Goal: Book appointment/travel/reservation

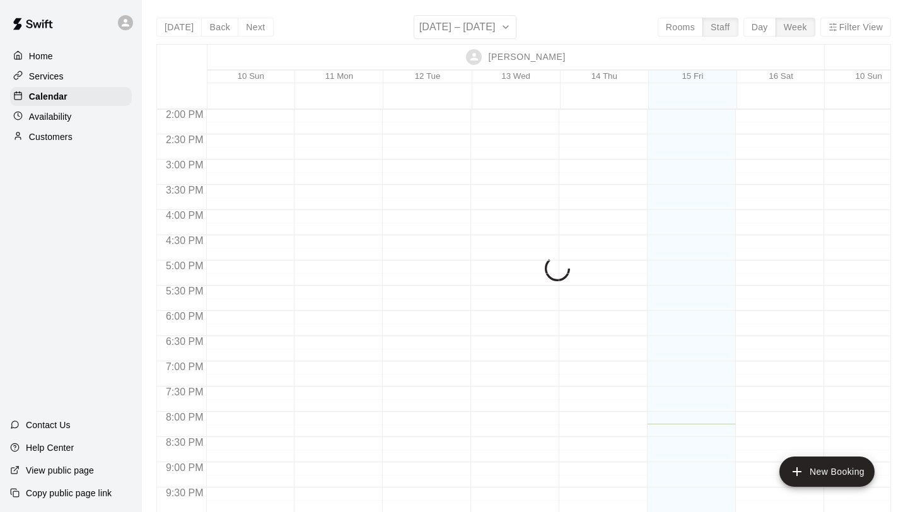
scroll to position [794, 1]
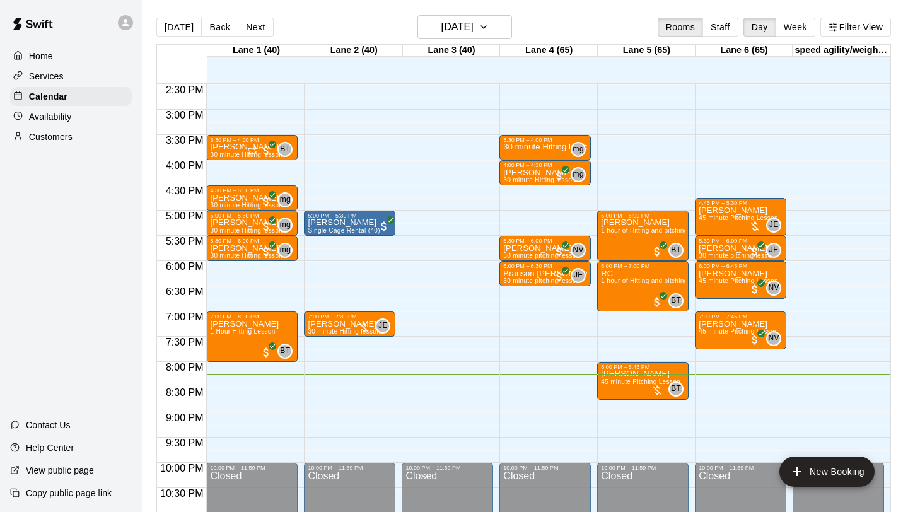
scroll to position [713, 0]
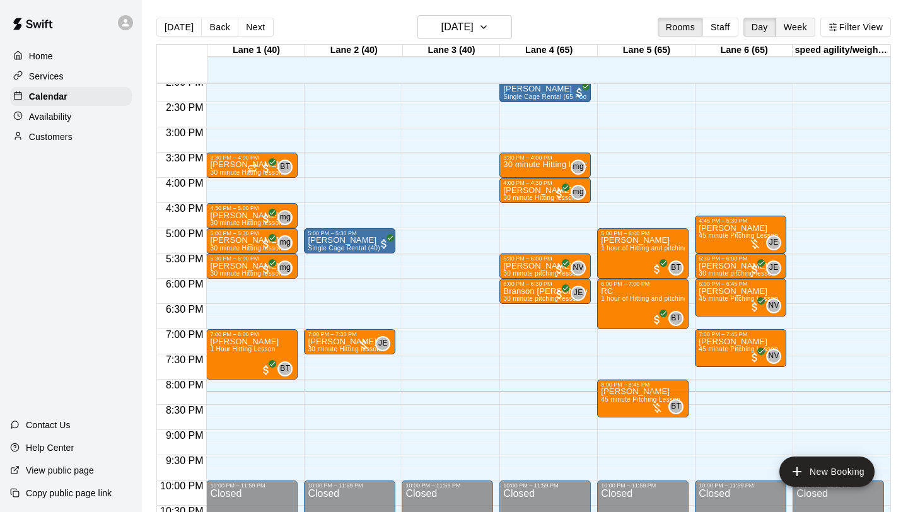
click at [785, 30] on button "Week" at bounding box center [795, 27] width 40 height 19
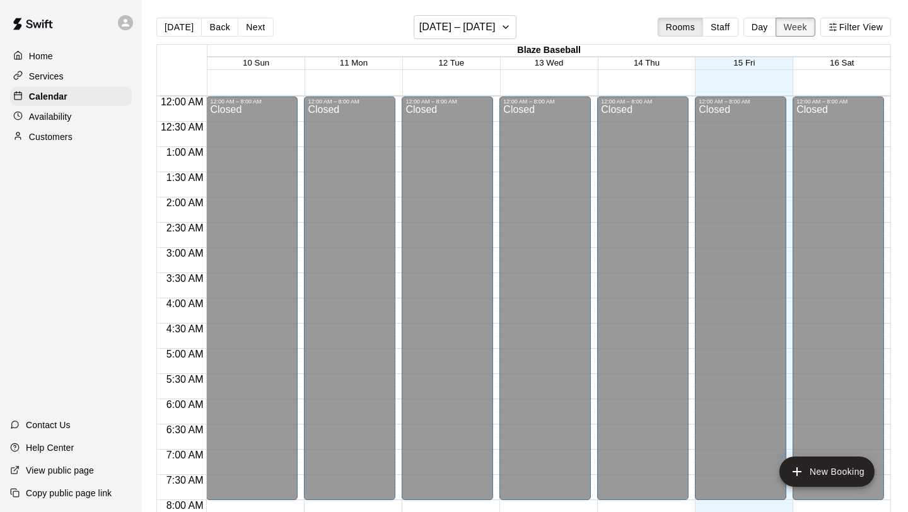
scroll to position [781, 0]
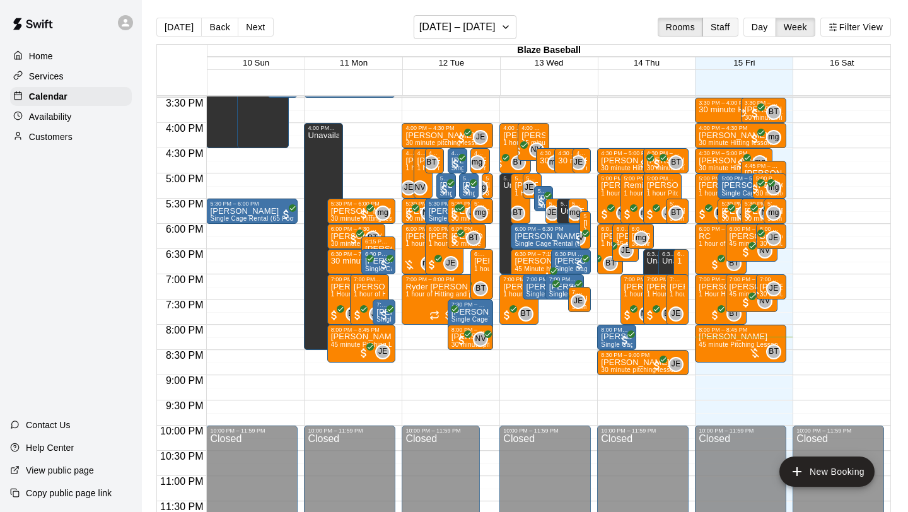
click at [713, 30] on button "Staff" at bounding box center [720, 27] width 36 height 19
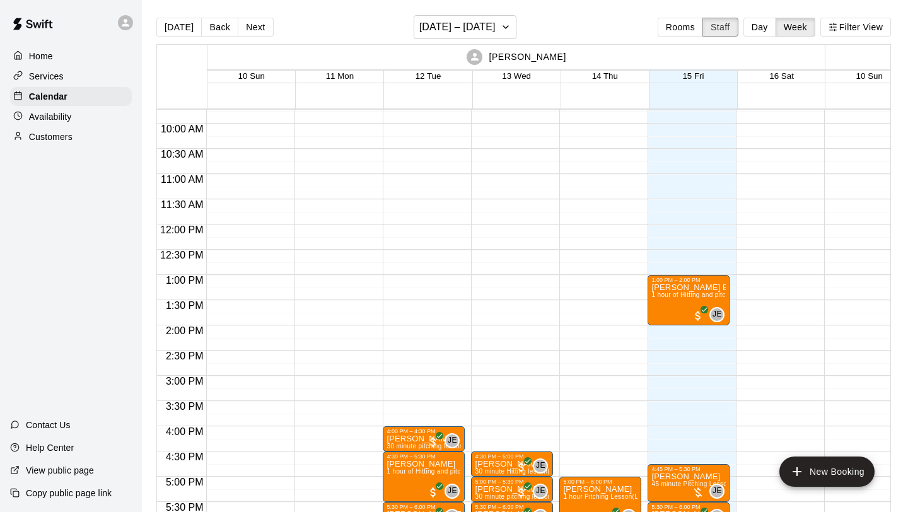
scroll to position [574, 0]
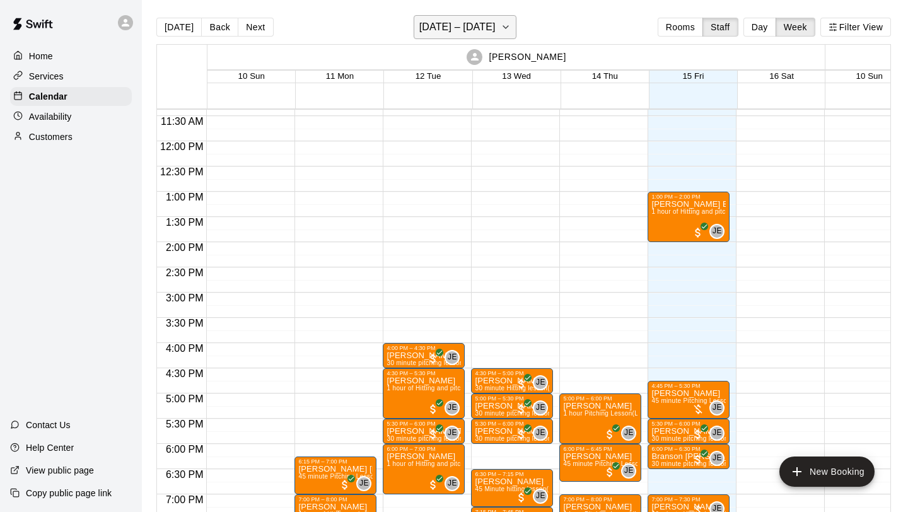
click at [500, 26] on icon "button" at bounding box center [505, 27] width 10 height 15
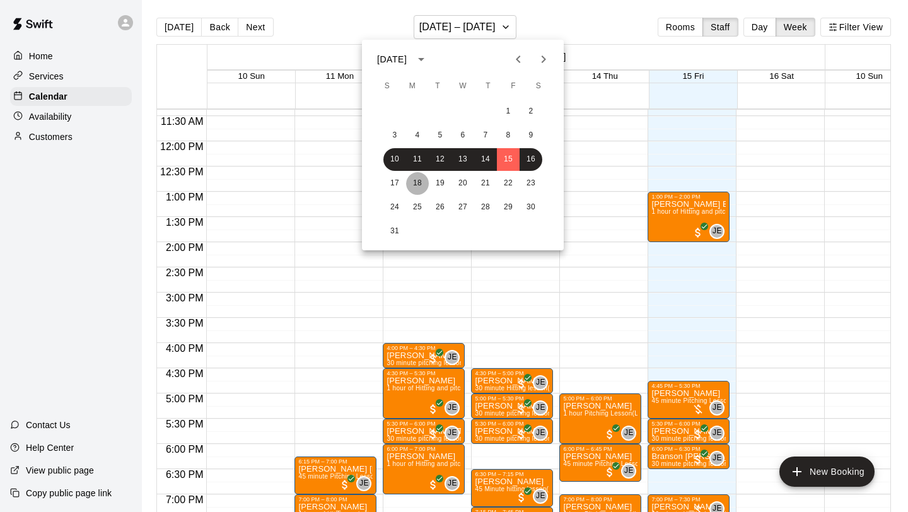
click at [417, 182] on button "18" at bounding box center [417, 183] width 23 height 23
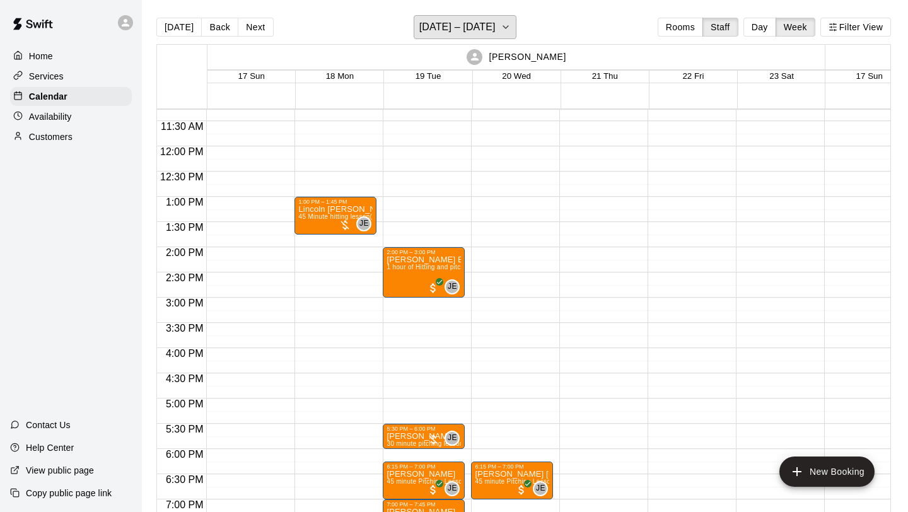
scroll to position [621, 0]
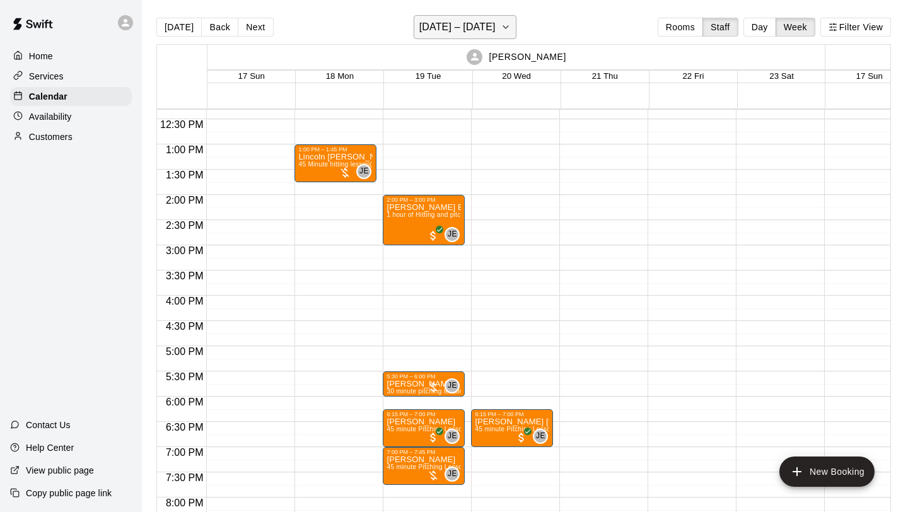
click at [500, 29] on icon "button" at bounding box center [505, 27] width 10 height 15
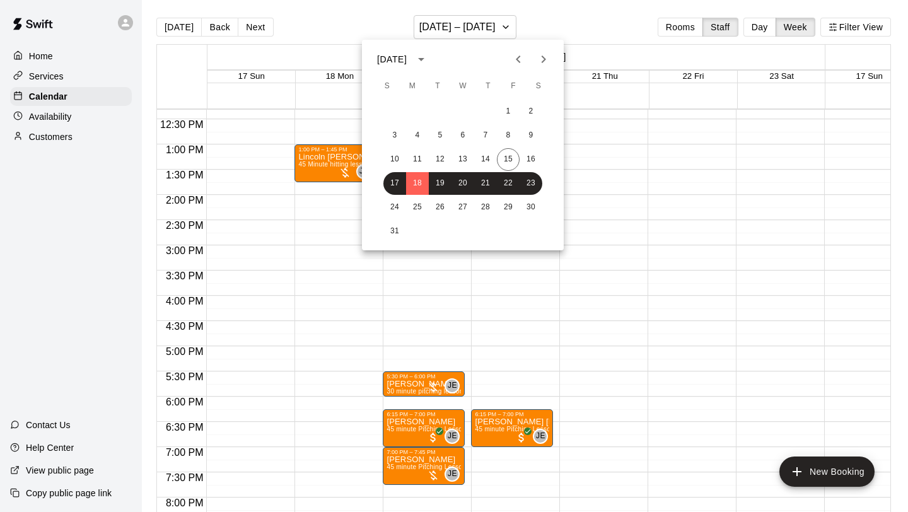
click at [533, 23] on div at bounding box center [454, 256] width 908 height 512
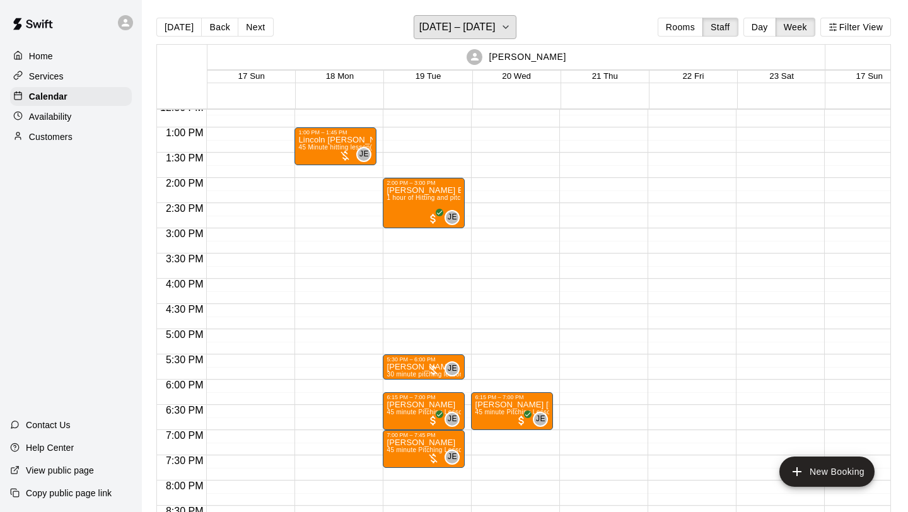
scroll to position [637, 0]
